Goal: Check status: Check status

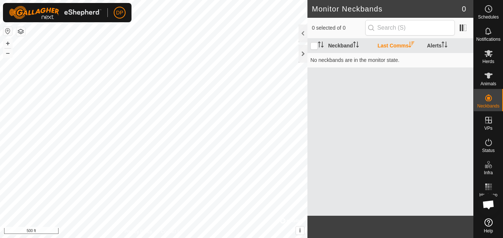
scroll to position [771, 0]
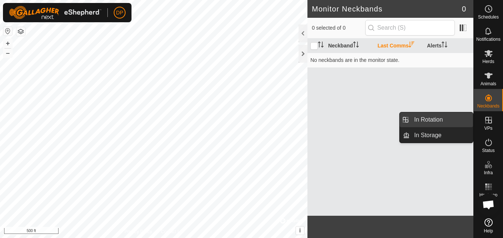
click at [439, 117] on link "In Rotation" at bounding box center [441, 119] width 63 height 15
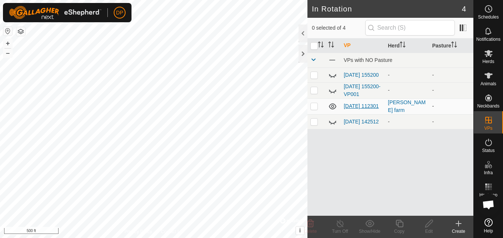
click at [356, 103] on link "[DATE] 112301" at bounding box center [361, 106] width 35 height 6
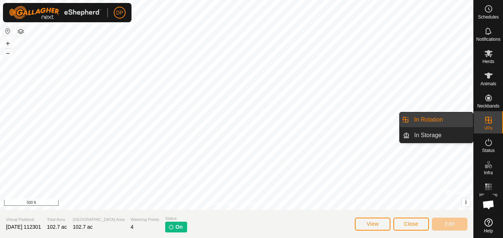
click at [493, 119] on icon at bounding box center [489, 120] width 9 height 9
click at [441, 122] on link "In Rotation" at bounding box center [441, 119] width 63 height 15
